Goal: Navigation & Orientation: Find specific page/section

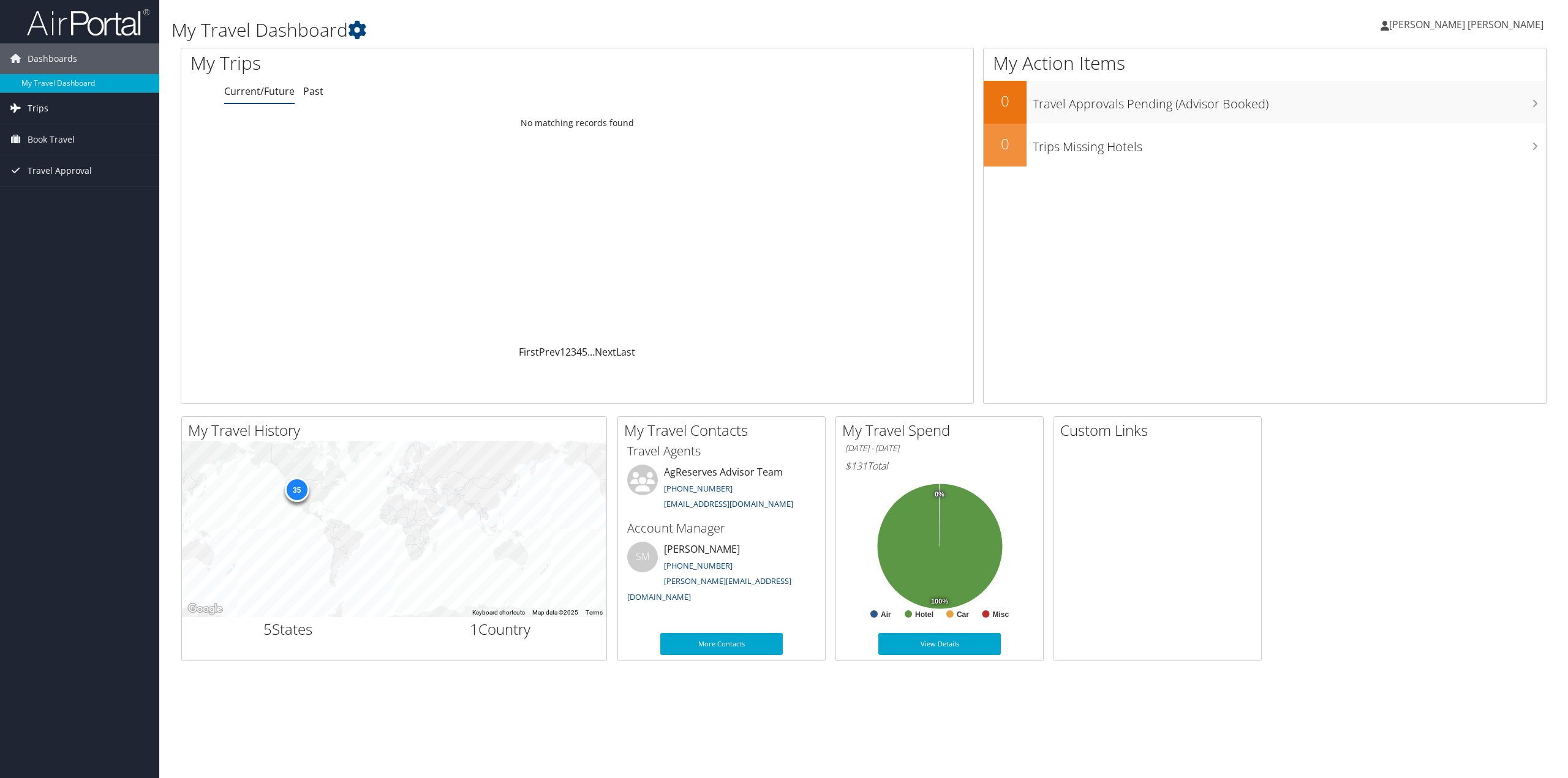
click at [48, 107] on link "Trips" at bounding box center [80, 108] width 159 height 31
click at [65, 132] on link "Current/Future Trips" at bounding box center [80, 132] width 159 height 18
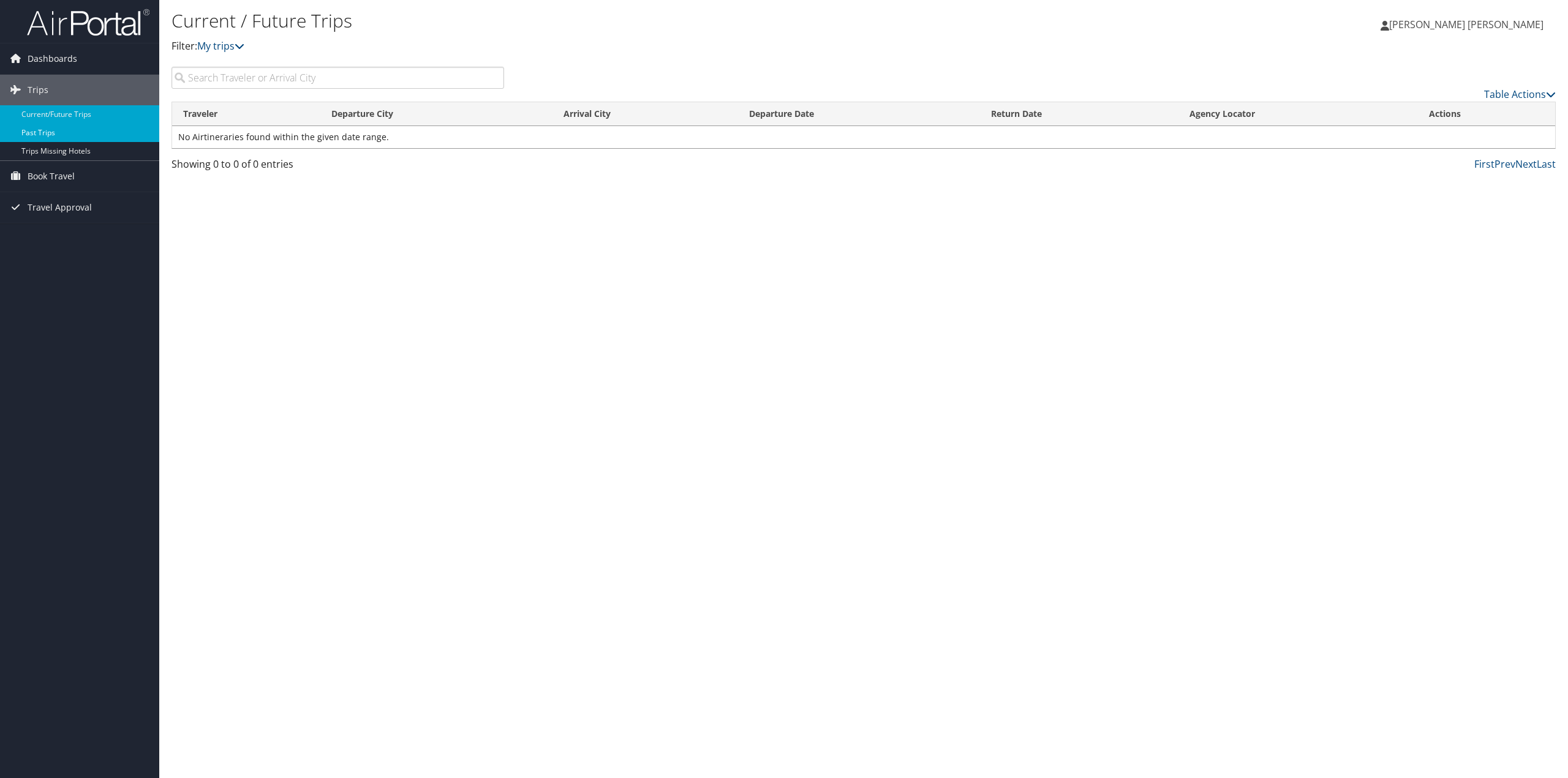
click at [51, 134] on link "Past Trips" at bounding box center [80, 132] width 159 height 18
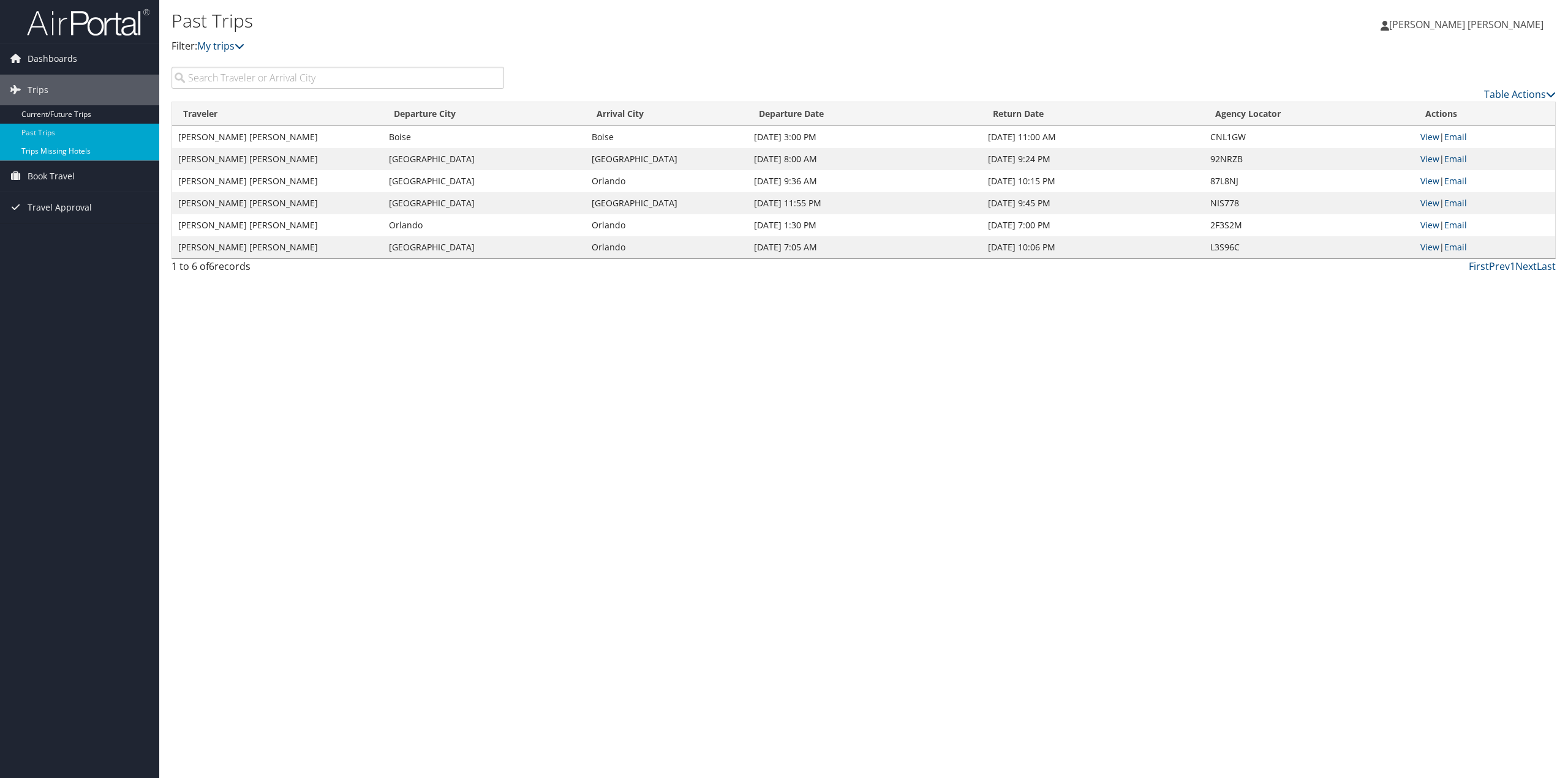
click at [71, 149] on link "Trips Missing Hotels" at bounding box center [80, 151] width 159 height 18
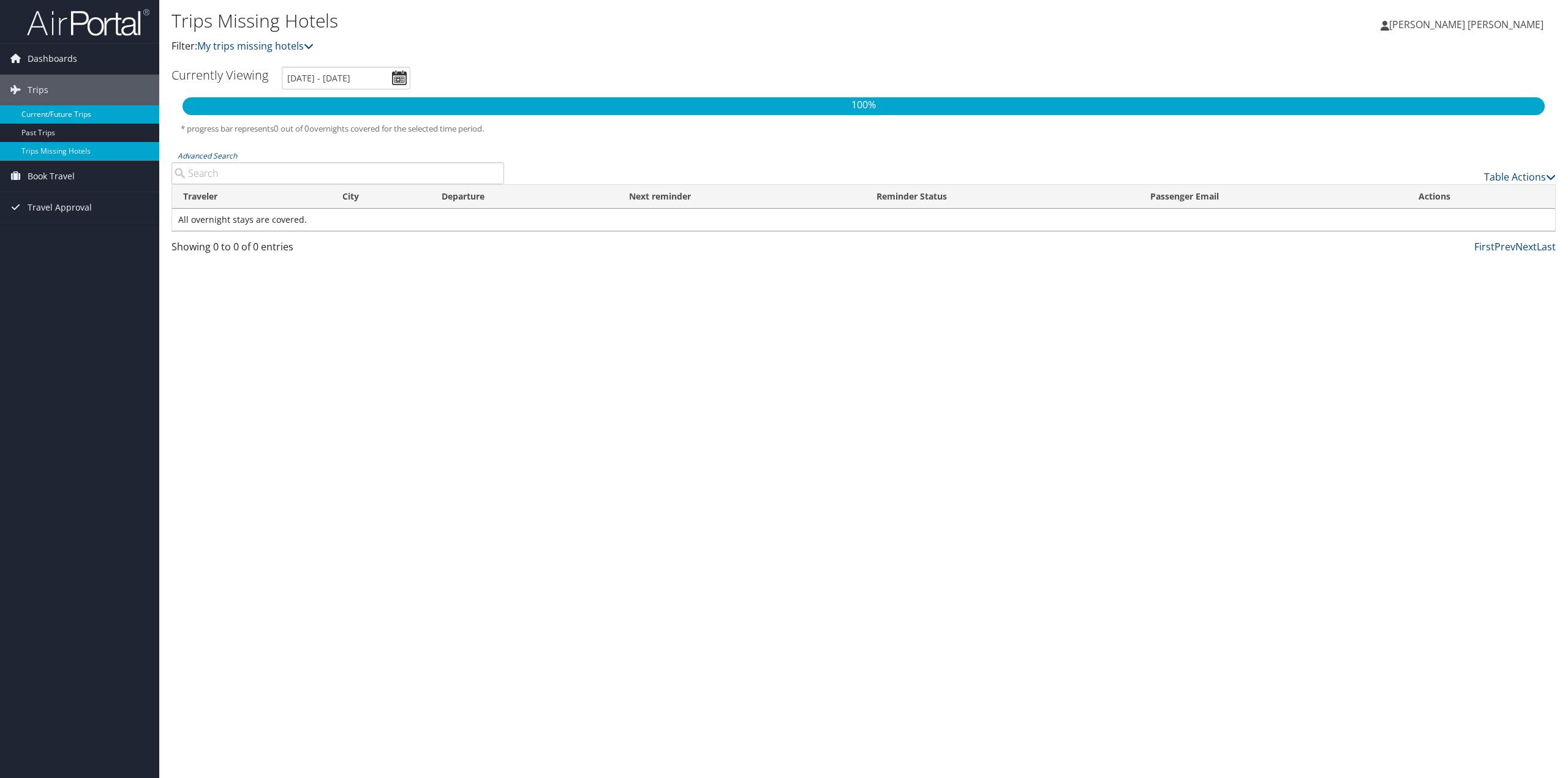
click at [80, 117] on link "Current/Future Trips" at bounding box center [80, 114] width 159 height 18
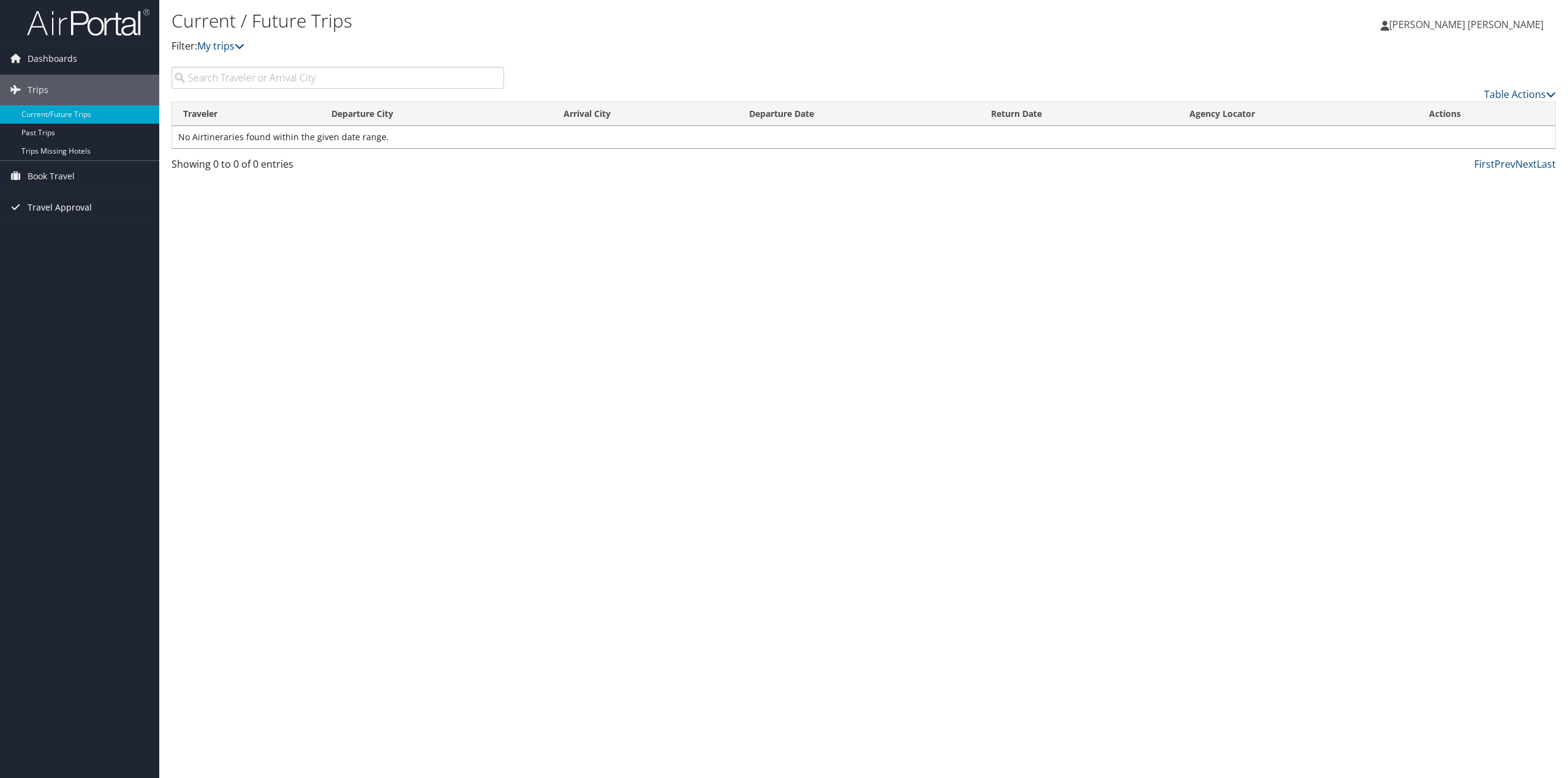
click at [69, 208] on span "Travel Approval" at bounding box center [60, 208] width 64 height 31
click at [70, 175] on span "Book Travel" at bounding box center [51, 176] width 47 height 31
click at [1500, 24] on span "[PERSON_NAME] [PERSON_NAME]" at bounding box center [1466, 24] width 154 height 13
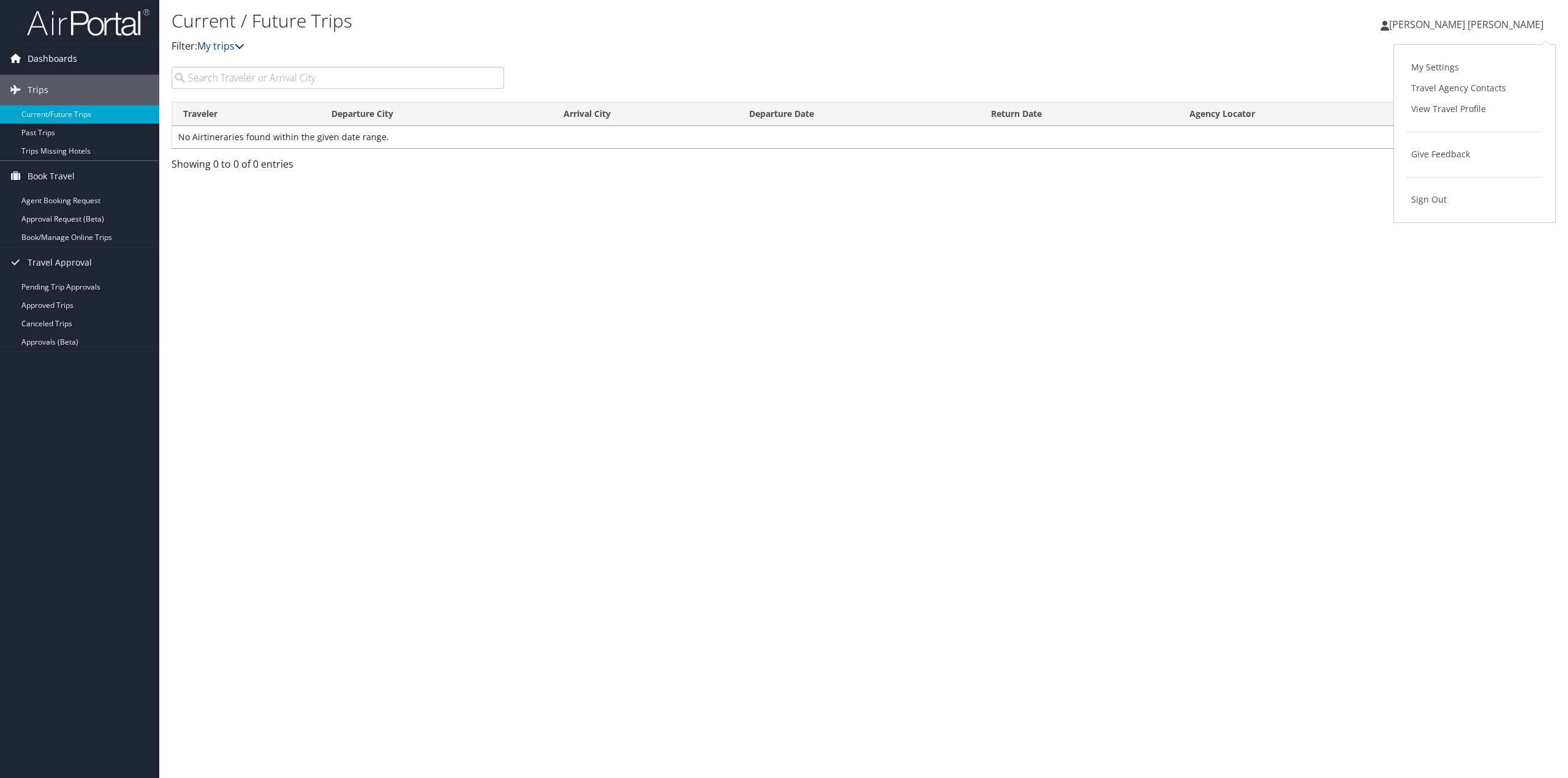
click at [45, 61] on span "Dashboards" at bounding box center [53, 58] width 50 height 31
click at [73, 80] on link "My Travel Dashboard" at bounding box center [80, 83] width 159 height 18
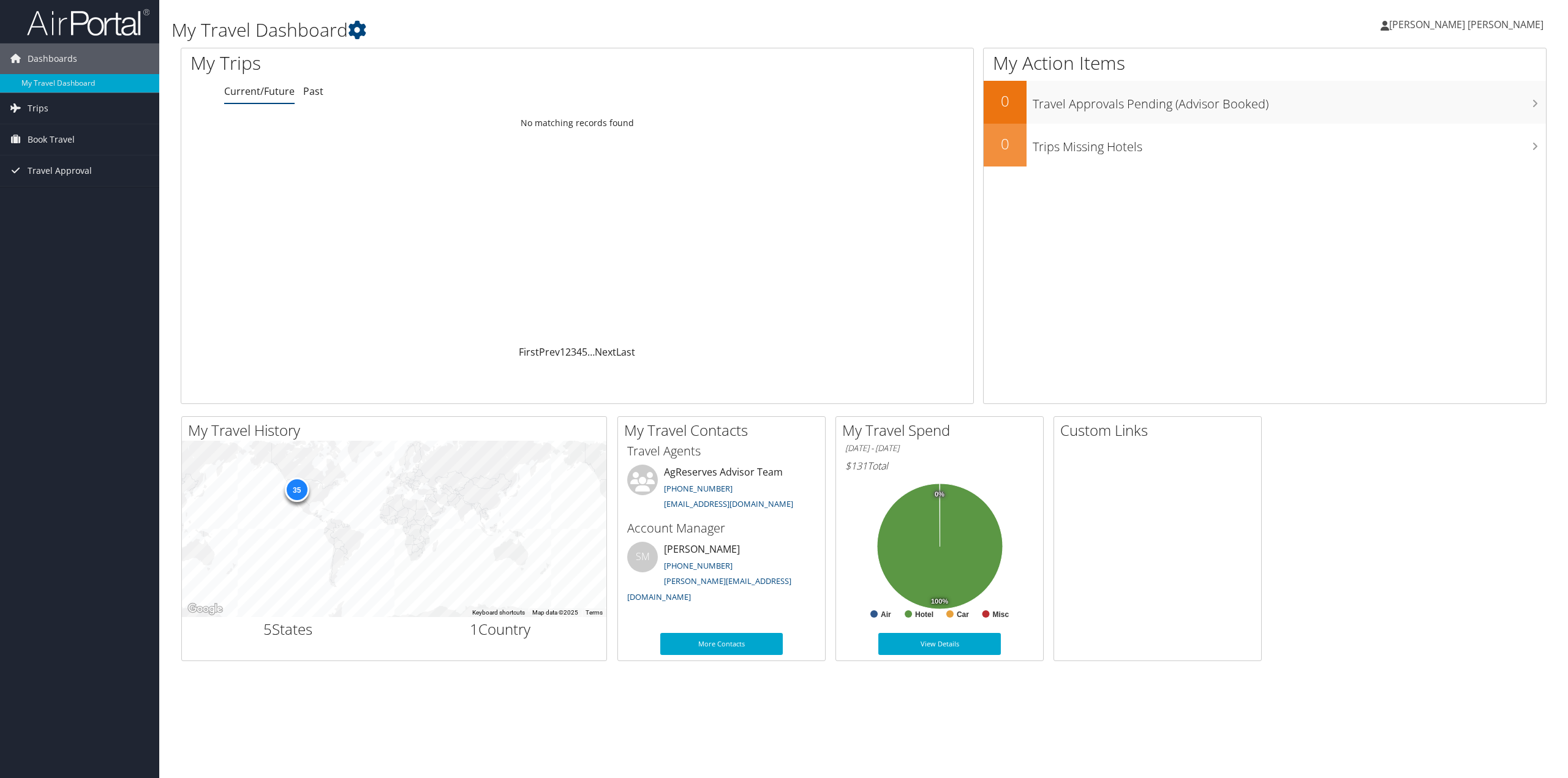
drag, startPoint x: 213, startPoint y: 1, endPoint x: 275, endPoint y: 326, distance: 330.9
click at [275, 326] on div "Loading... No matching records found" at bounding box center [577, 228] width 792 height 233
click at [34, 104] on span "Trips" at bounding box center [38, 108] width 20 height 31
click at [69, 131] on link "Current/Future Trips" at bounding box center [80, 132] width 159 height 18
click at [39, 107] on span "Trips" at bounding box center [38, 108] width 20 height 31
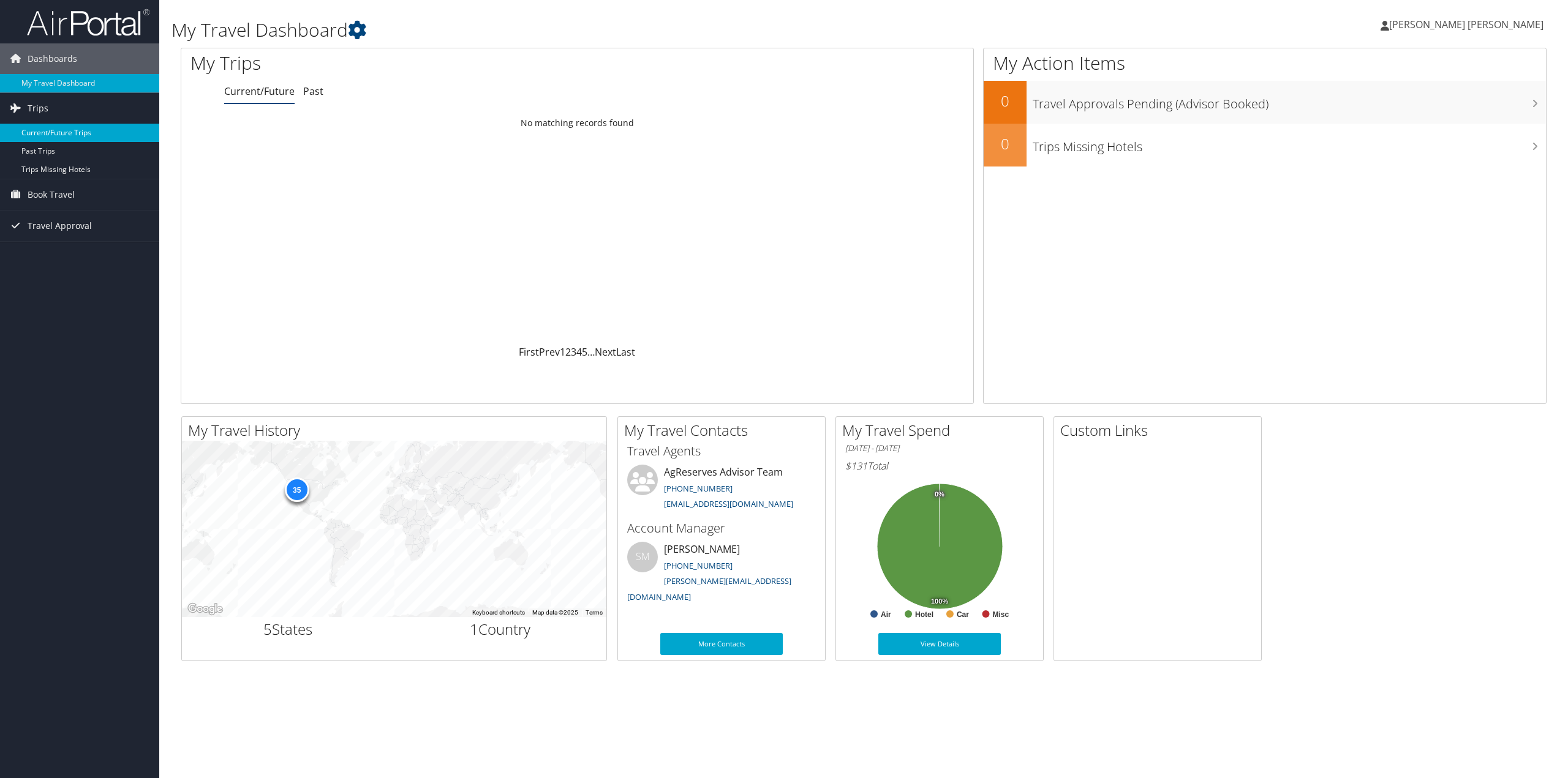
click at [37, 134] on link "Current/Future Trips" at bounding box center [80, 132] width 159 height 18
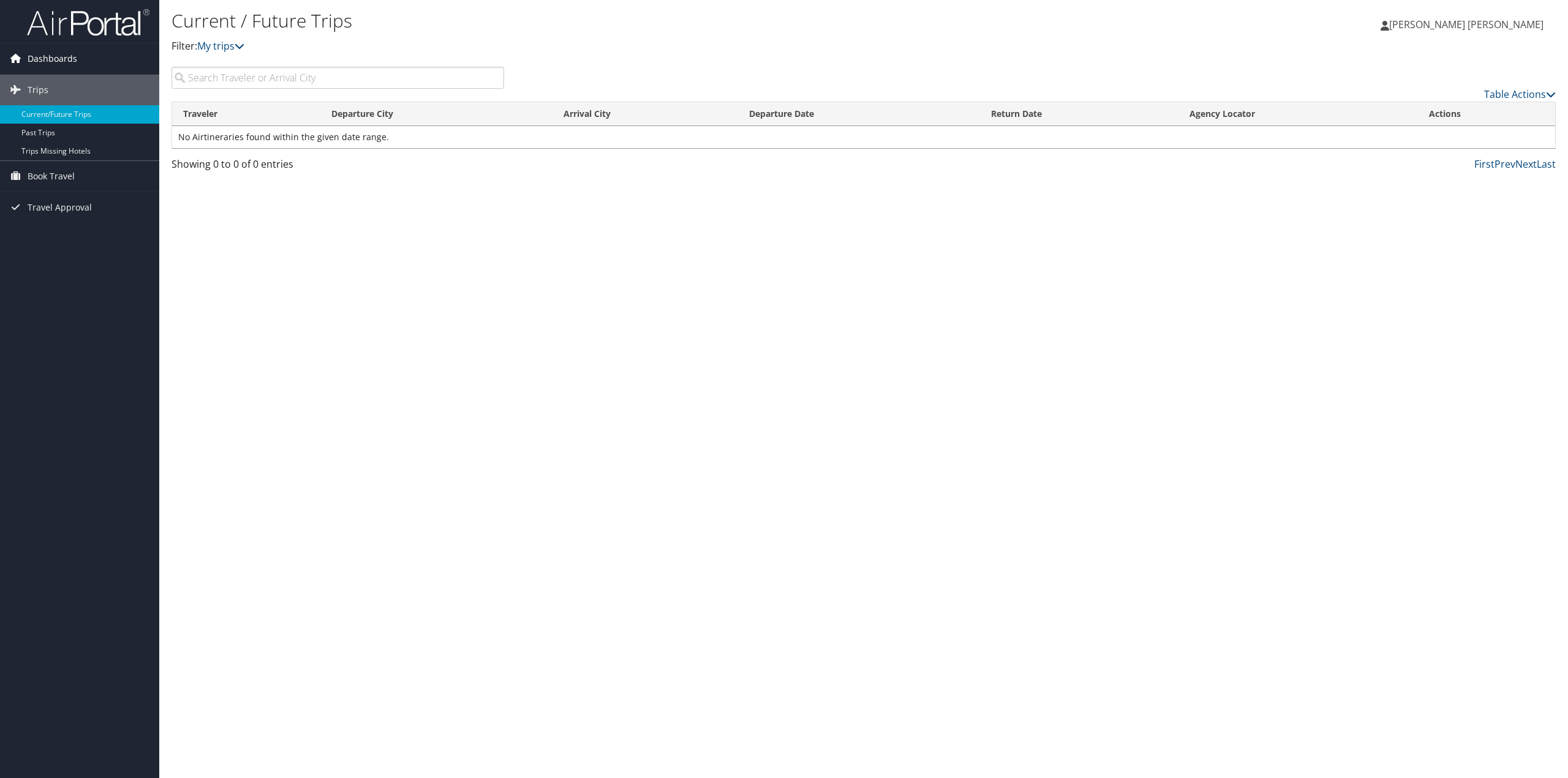
click at [44, 56] on span "Dashboards" at bounding box center [53, 58] width 50 height 31
click at [64, 85] on link "My Travel Dashboard" at bounding box center [80, 83] width 159 height 18
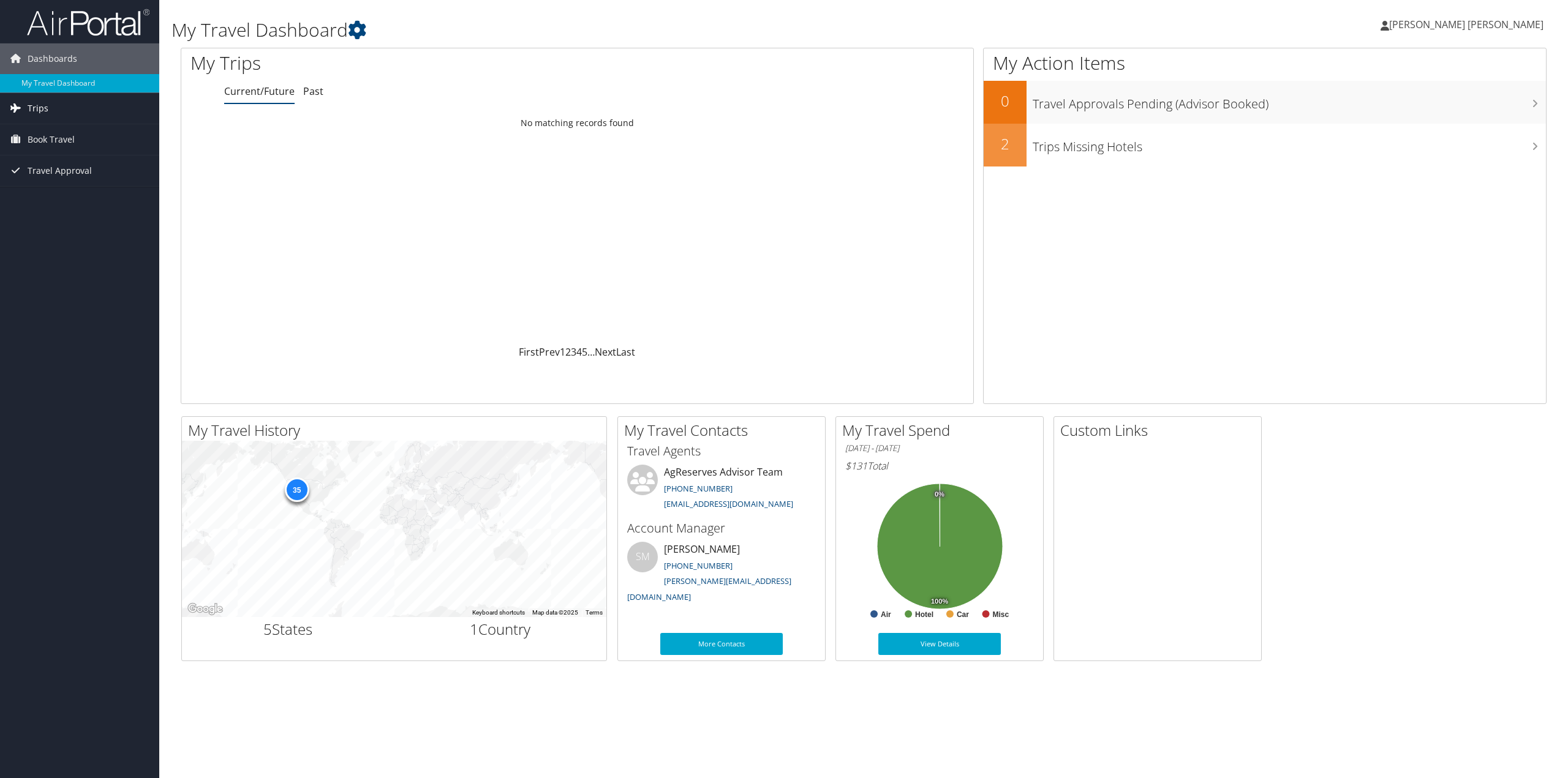
click at [36, 109] on span "Trips" at bounding box center [38, 108] width 20 height 31
click at [36, 129] on link "Current/Future Trips" at bounding box center [80, 132] width 159 height 18
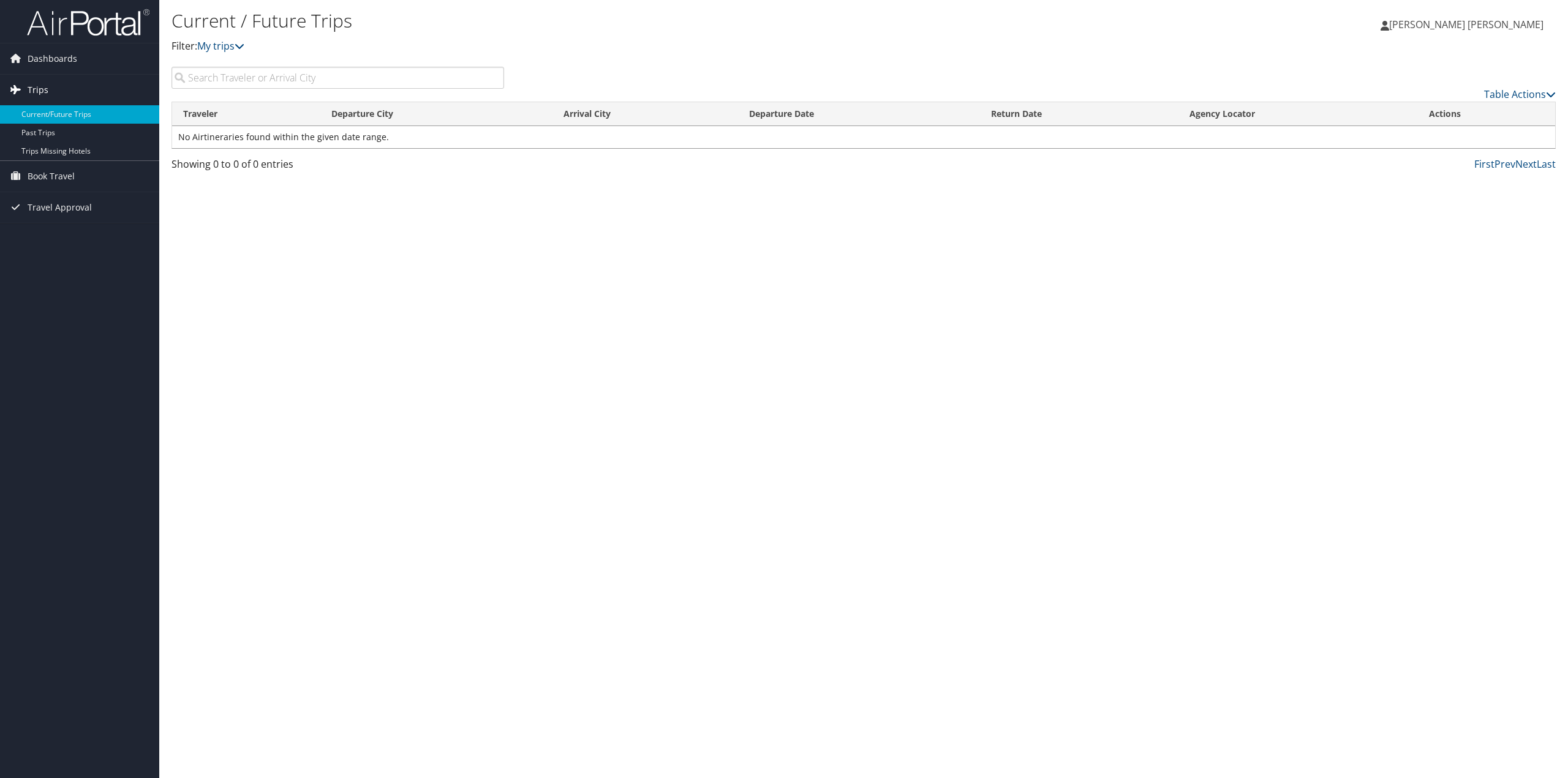
click at [48, 88] on link "Trips" at bounding box center [80, 90] width 159 height 31
click at [42, 83] on span "Trips" at bounding box center [38, 90] width 20 height 31
drag, startPoint x: 222, startPoint y: 13, endPoint x: 858, endPoint y: 351, distance: 720.2
click at [858, 351] on div "Current / Future Trips Filter: My trips [PERSON_NAME] [PERSON_NAME] [PERSON_NAM…" at bounding box center [864, 389] width 1409 height 778
